Goal: Navigation & Orientation: Find specific page/section

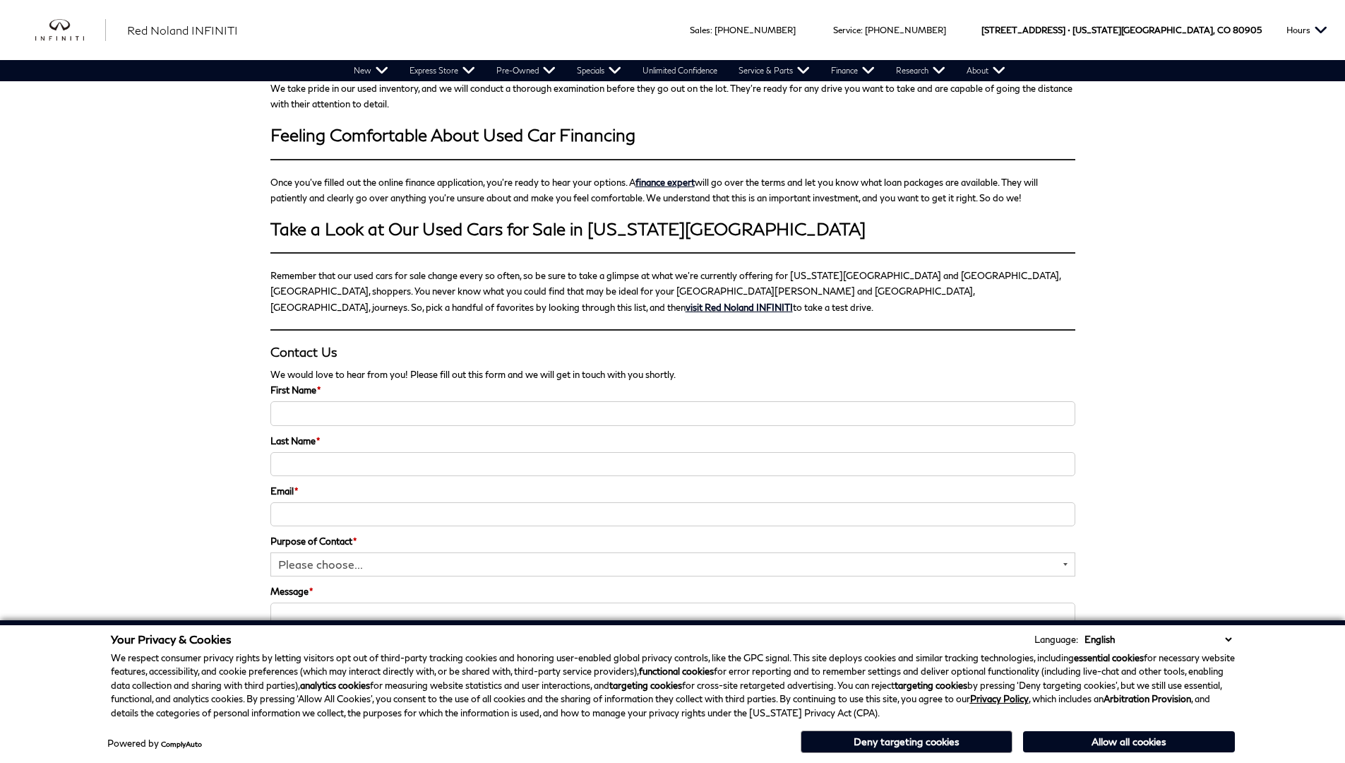
scroll to position [3078, 0]
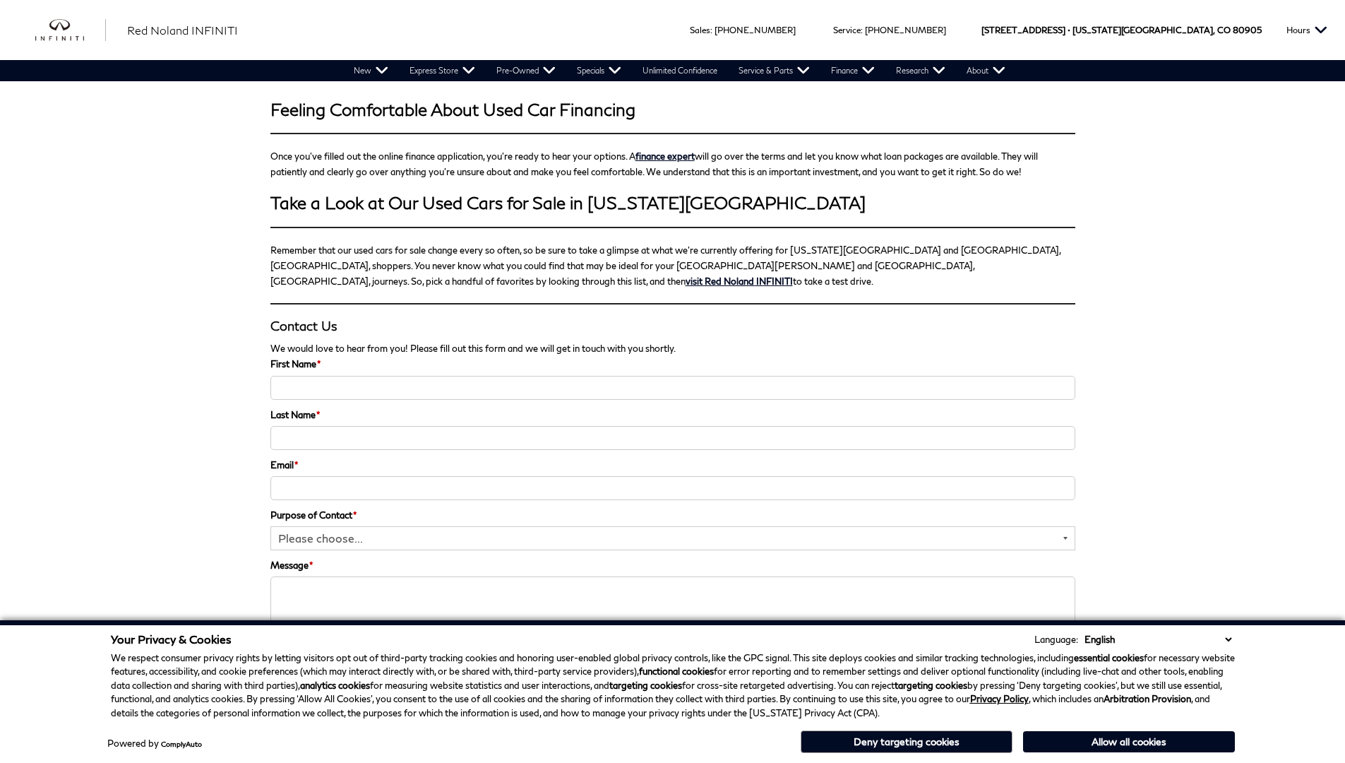
scroll to position [2174, 0]
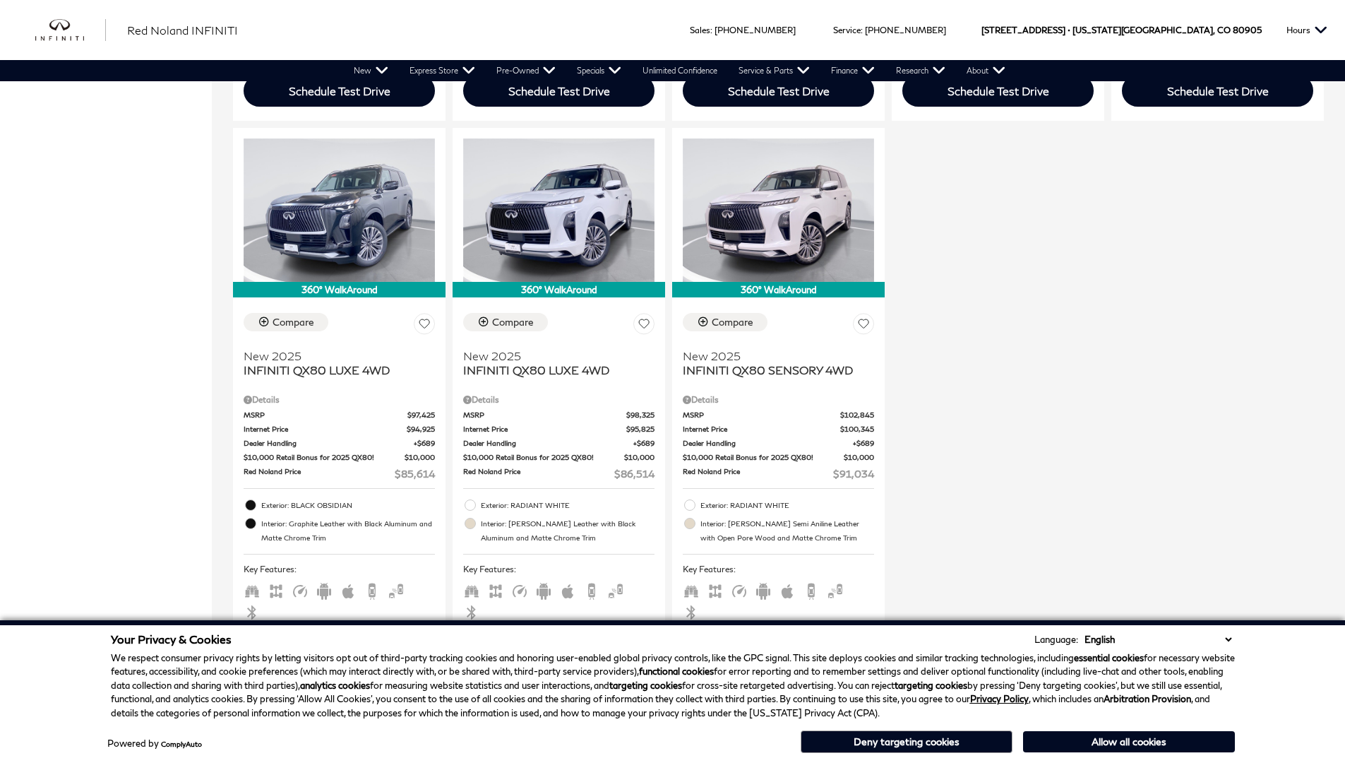
scroll to position [1700, 0]
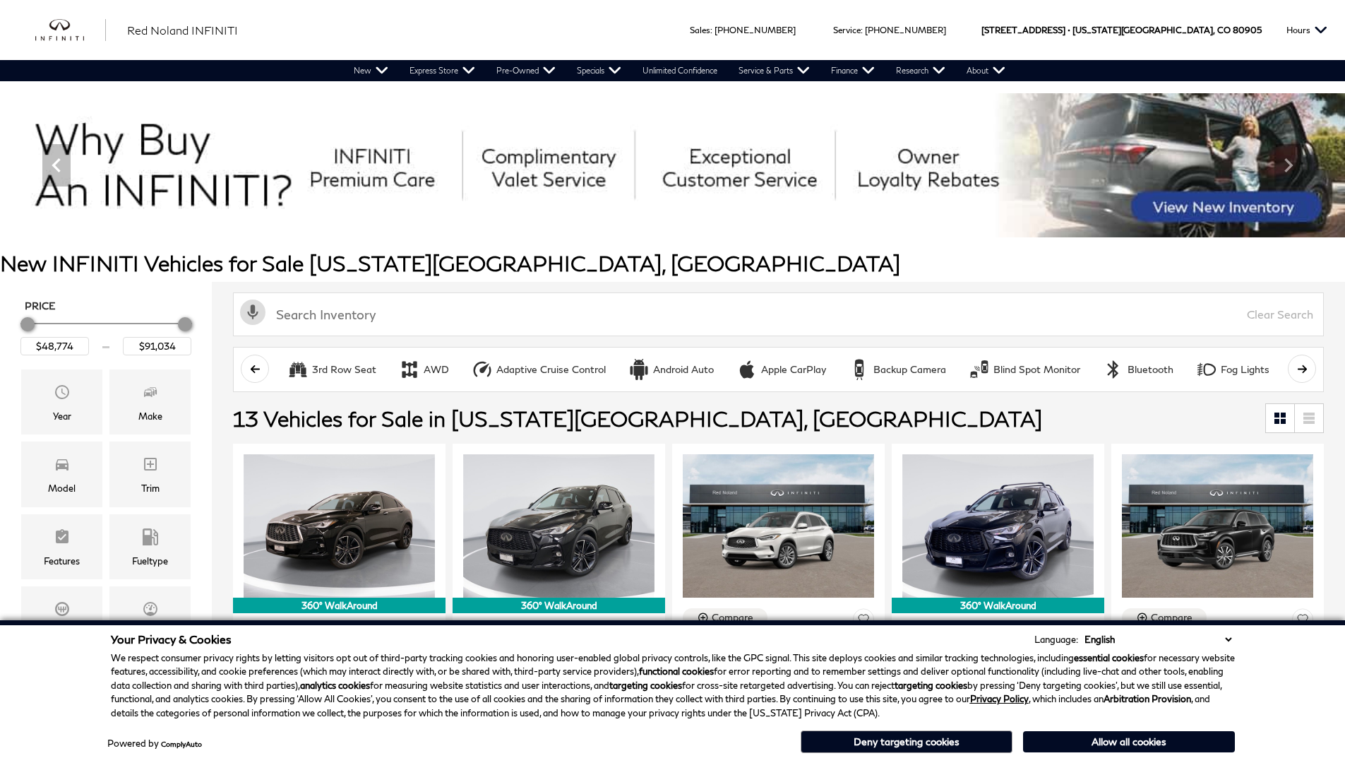
scroll to position [1700, 0]
